Goal: Information Seeking & Learning: Check status

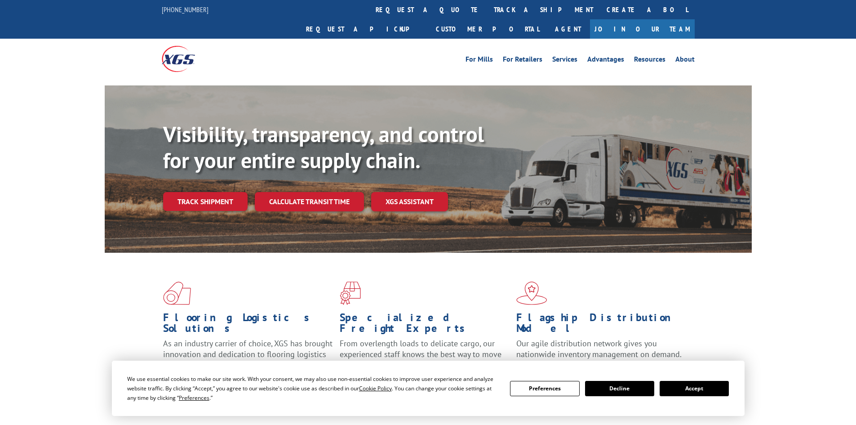
click at [665, 383] on button "Accept" at bounding box center [693, 388] width 69 height 15
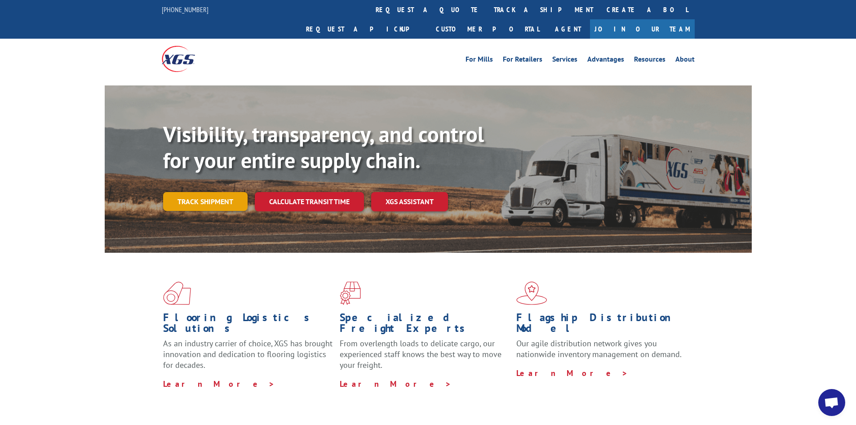
click at [190, 192] on link "Track shipment" at bounding box center [205, 201] width 84 height 19
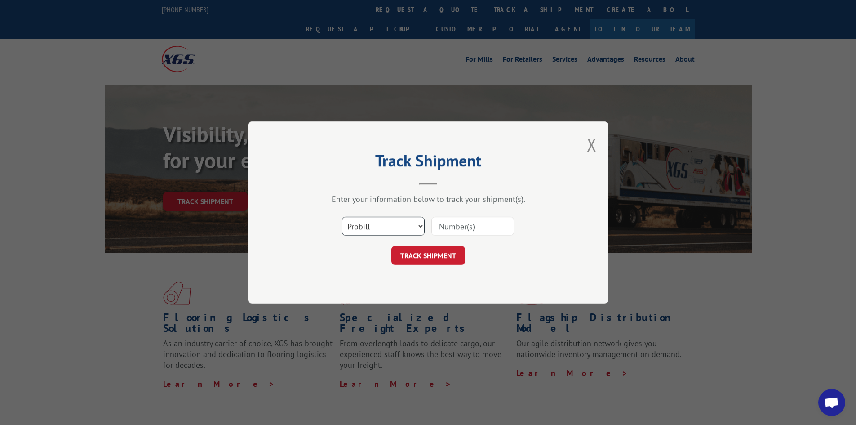
click at [386, 231] on select "Select category... Probill BOL PO" at bounding box center [383, 226] width 83 height 19
click at [342, 217] on select "Select category... Probill BOL PO" at bounding box center [383, 226] width 83 height 19
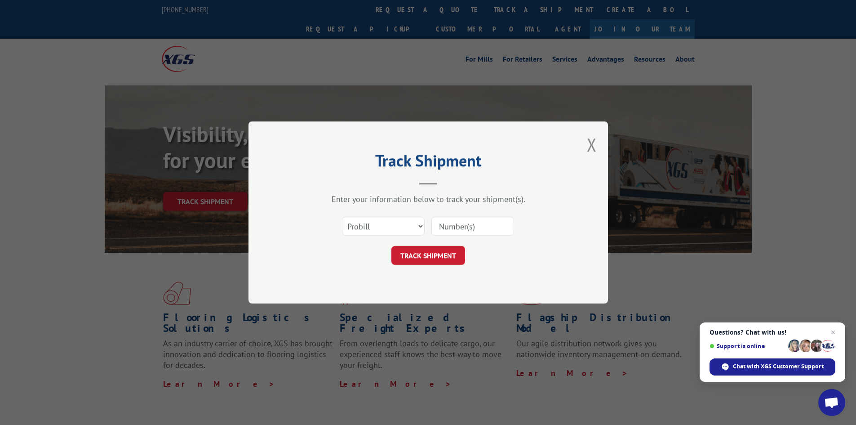
paste input "7040206"
type input "7040206"
click at [415, 252] on button "TRACK SHIPMENT" at bounding box center [428, 255] width 74 height 19
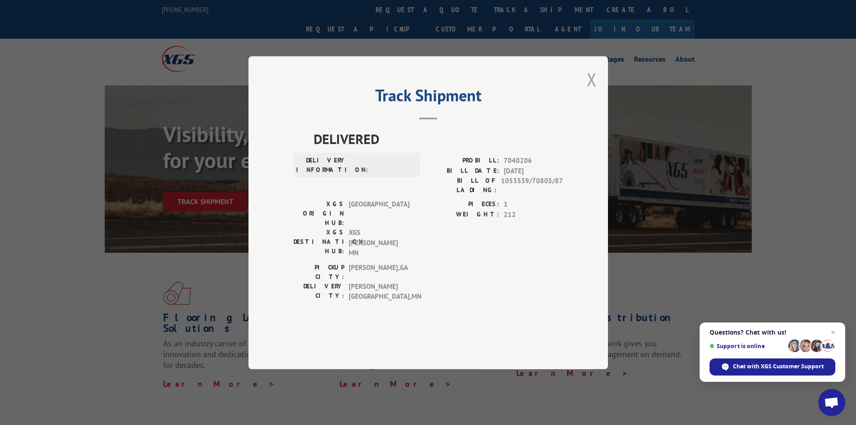
click at [591, 91] on button "Close modal" at bounding box center [592, 79] width 10 height 24
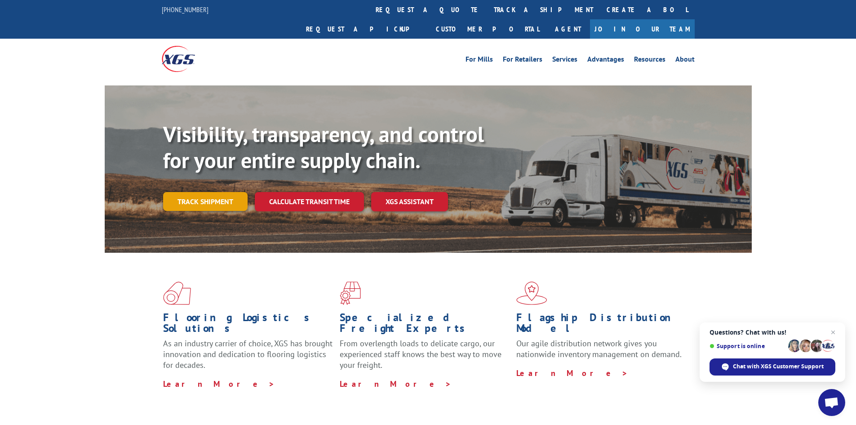
click at [211, 192] on link "Track shipment" at bounding box center [205, 201] width 84 height 19
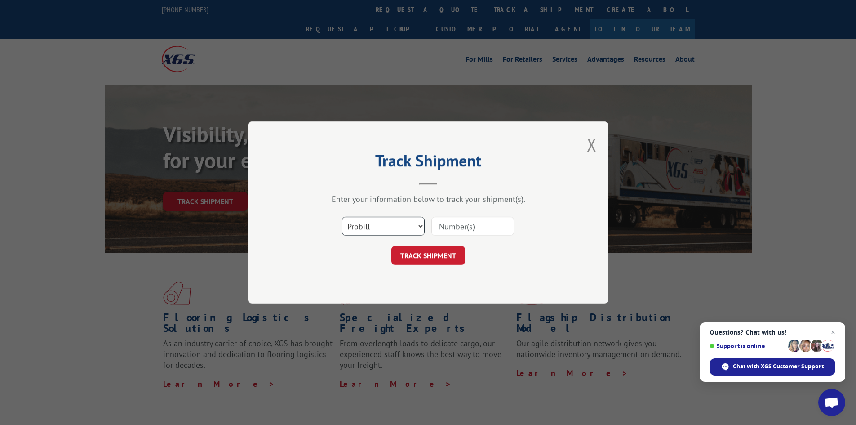
click at [368, 225] on select "Select category... Probill BOL PO" at bounding box center [383, 226] width 83 height 19
select select "po"
click at [342, 217] on select "Select category... Probill BOL PO" at bounding box center [383, 226] width 83 height 19
paste input "01542019"
type input "01542019"
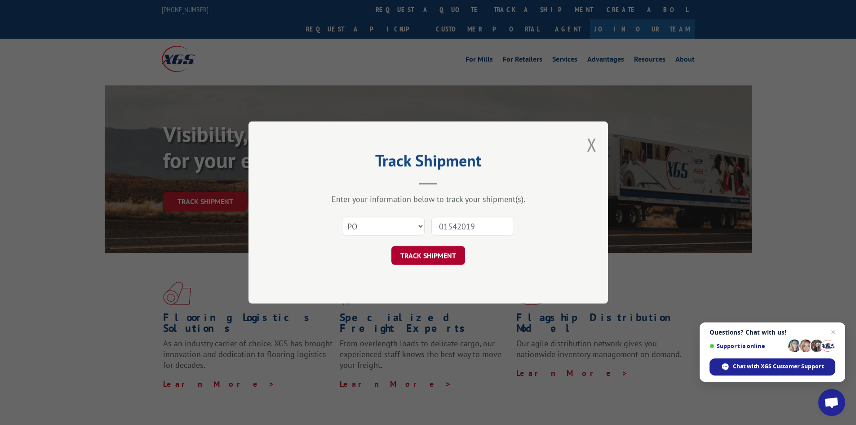
click at [423, 257] on button "TRACK SHIPMENT" at bounding box center [428, 255] width 74 height 19
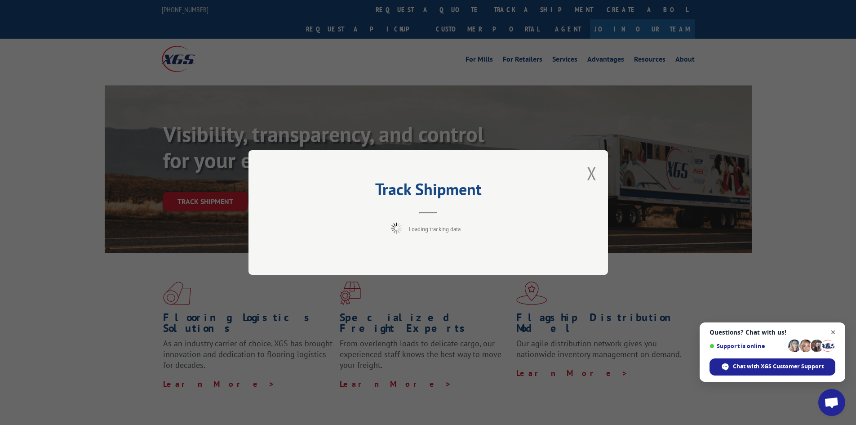
click at [835, 334] on span "Close chat" at bounding box center [833, 332] width 11 height 11
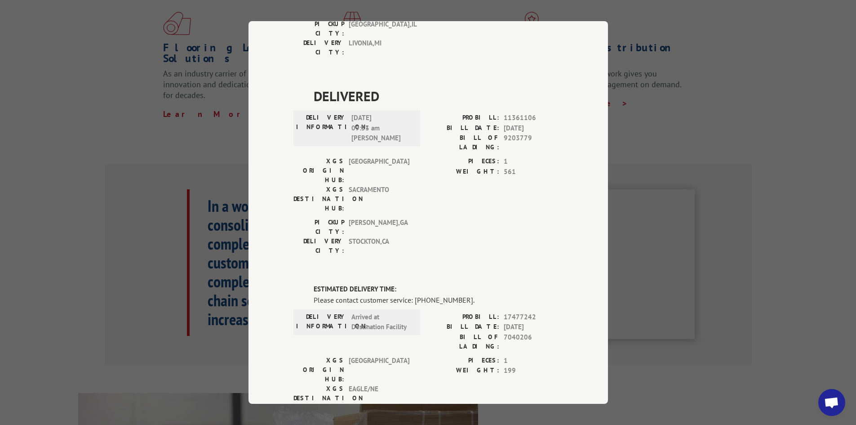
scroll to position [404, 0]
